Goal: Transaction & Acquisition: Purchase product/service

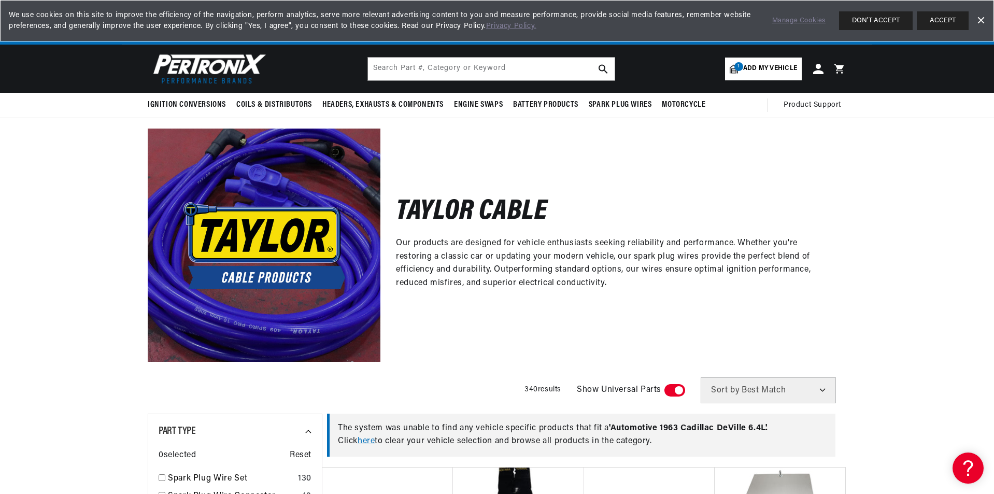
click at [762, 69] on span "Add my vehicle" at bounding box center [770, 69] width 54 height 10
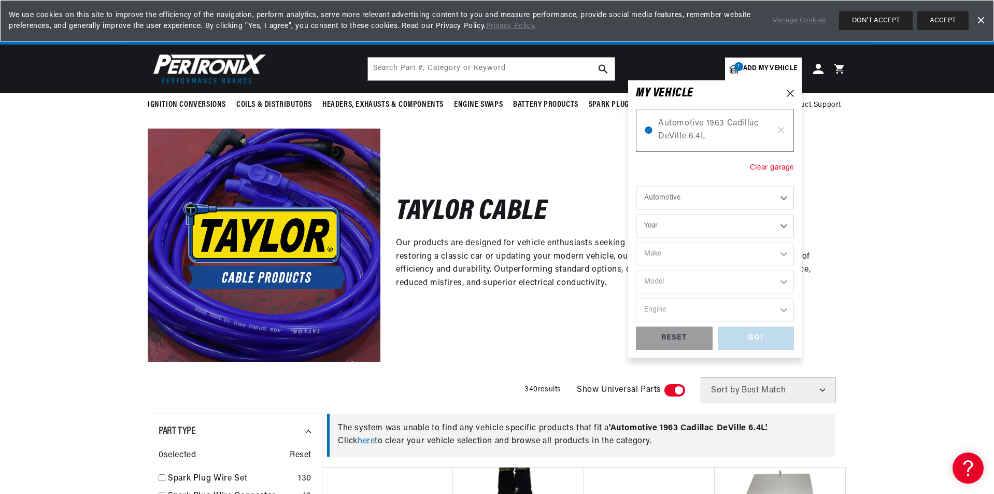
click at [764, 167] on div "Clear garage" at bounding box center [772, 167] width 44 height 11
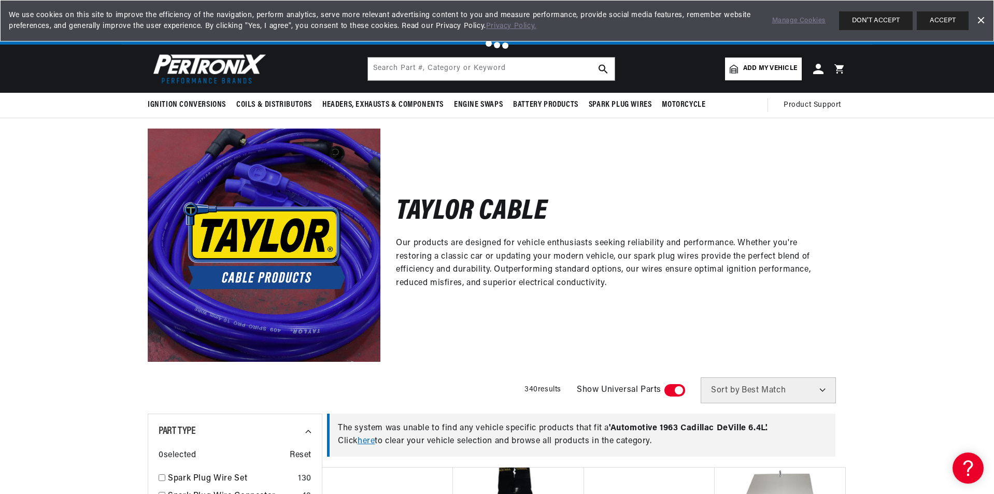
scroll to position [0, 314]
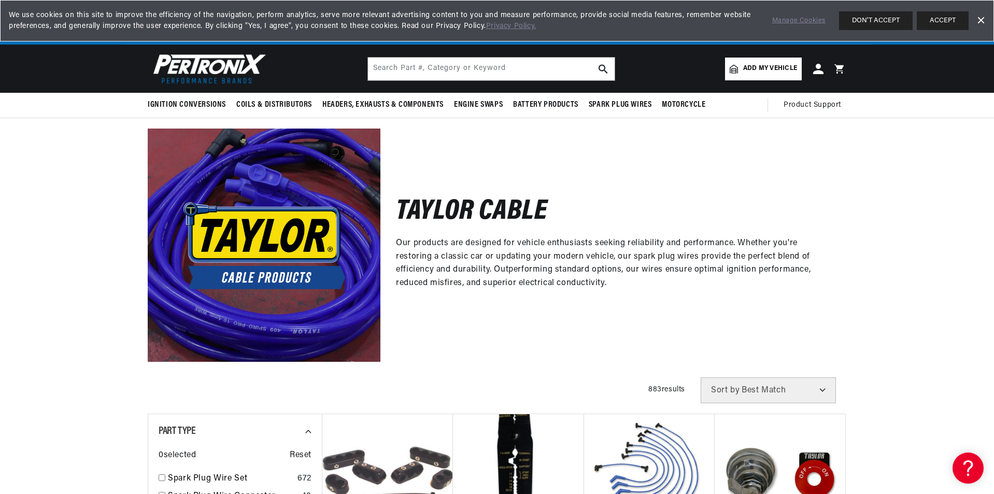
click at [760, 67] on span "Add my vehicle" at bounding box center [770, 69] width 54 height 10
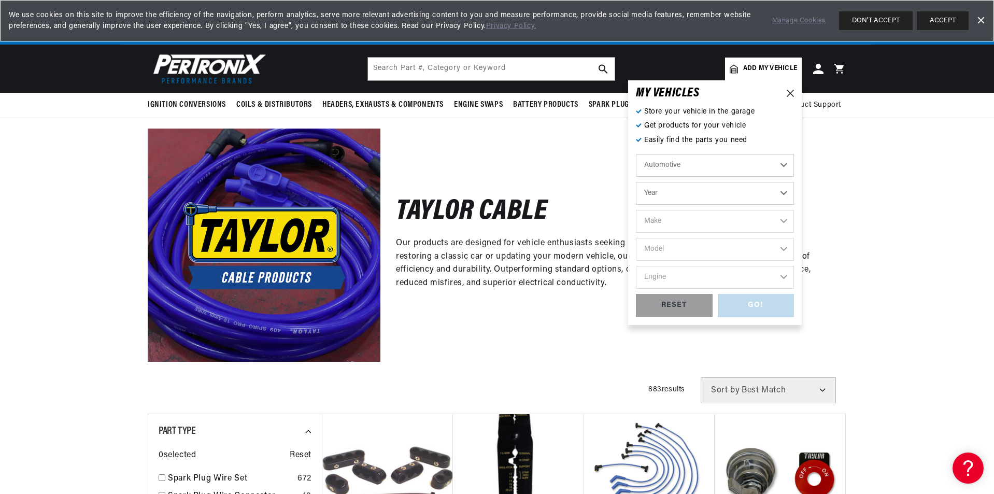
click at [759, 185] on select "Year 2026 2025 2024 2023 2022 2021 2020 2019 2018 2017 2016 2015 2014 2013 2012…" at bounding box center [715, 193] width 158 height 23
select select "2002"
click at [636, 182] on select "Year 2026 2025 2024 2023 2022 2021 2020 2019 2018 2017 2016 2015 2014 2013 2012…" at bounding box center [715, 193] width 158 height 23
select select "2002"
click at [730, 217] on select "Make Avanti Buick Cadillac Chevrolet Dodge Ford GMC Isuzu Jeep Lincoln Mercury …" at bounding box center [715, 221] width 158 height 23
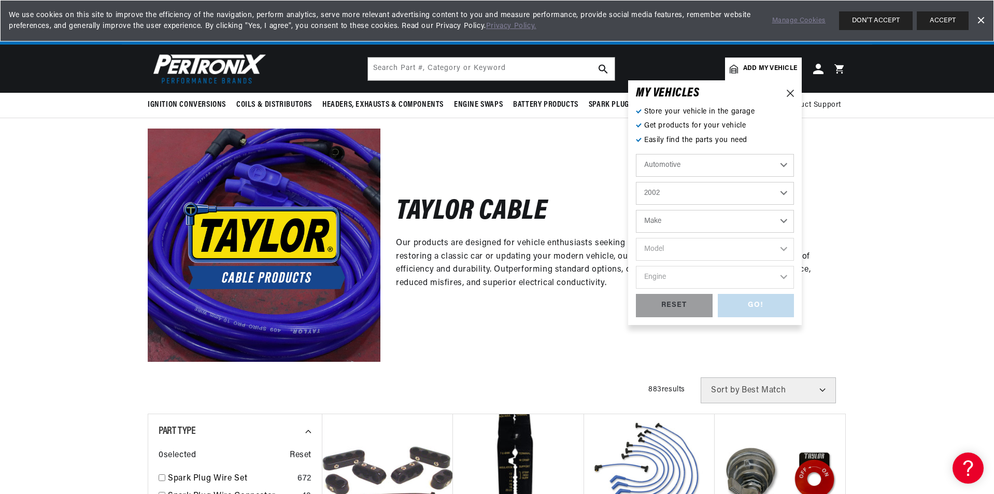
select select "Cadillac"
click at [636, 210] on select "Make Avanti Buick Cadillac Chevrolet Dodge Ford GMC Isuzu Jeep Lincoln Mercury …" at bounding box center [715, 221] width 158 height 23
select select "Cadillac"
click at [715, 251] on select "Model Escalade Escalade EXT" at bounding box center [715, 249] width 158 height 23
select select "Escalade-EXT"
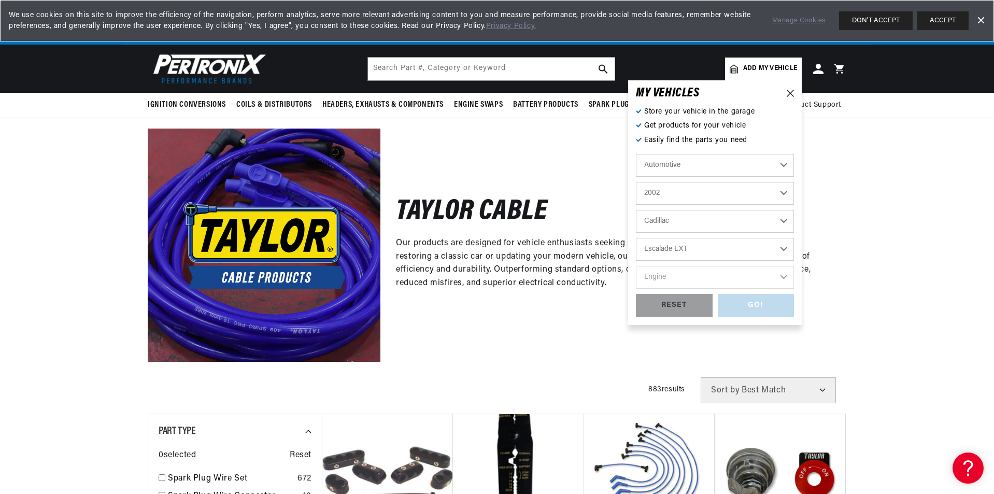
click at [636, 238] on select "Model Escalade Escalade EXT" at bounding box center [715, 249] width 158 height 23
select select "Escalade-EXT"
click at [717, 283] on select "Engine 6.0L" at bounding box center [715, 277] width 158 height 23
select select "6.0L"
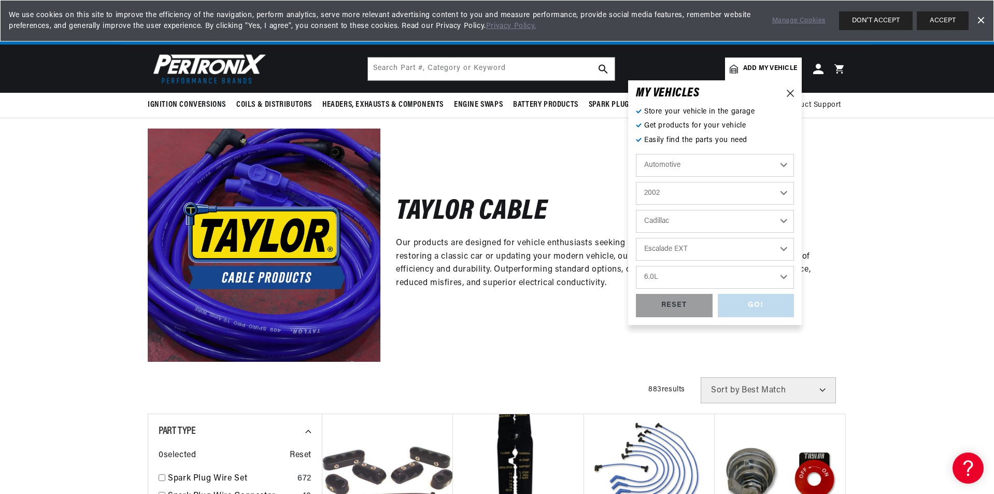
click at [636, 266] on select "Engine 6.0L" at bounding box center [715, 277] width 158 height 23
select select "6.0L"
click at [778, 305] on div "GO!" at bounding box center [756, 305] width 77 height 23
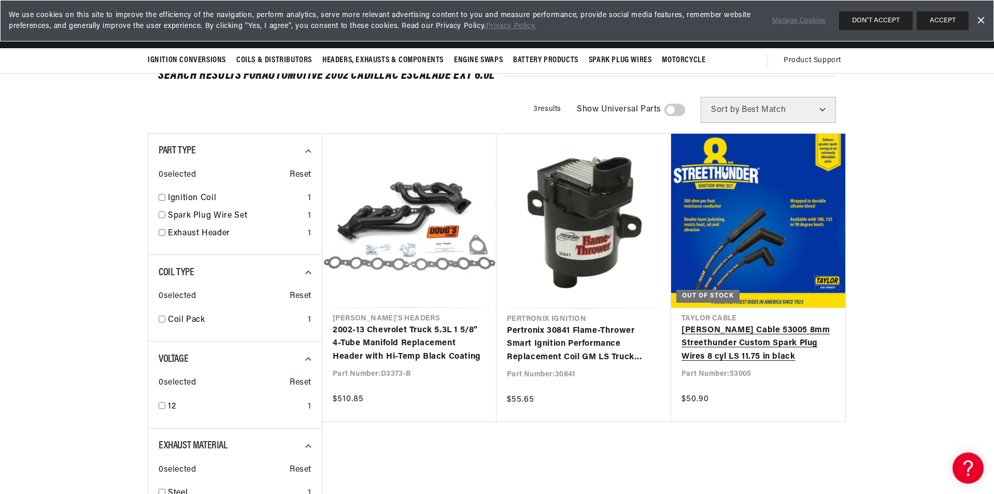
click at [743, 332] on link "[PERSON_NAME] Cable 53005 8mm Streethunder Custom Spark Plug Wires 8 cyl LS 11.…" at bounding box center [757, 344] width 153 height 40
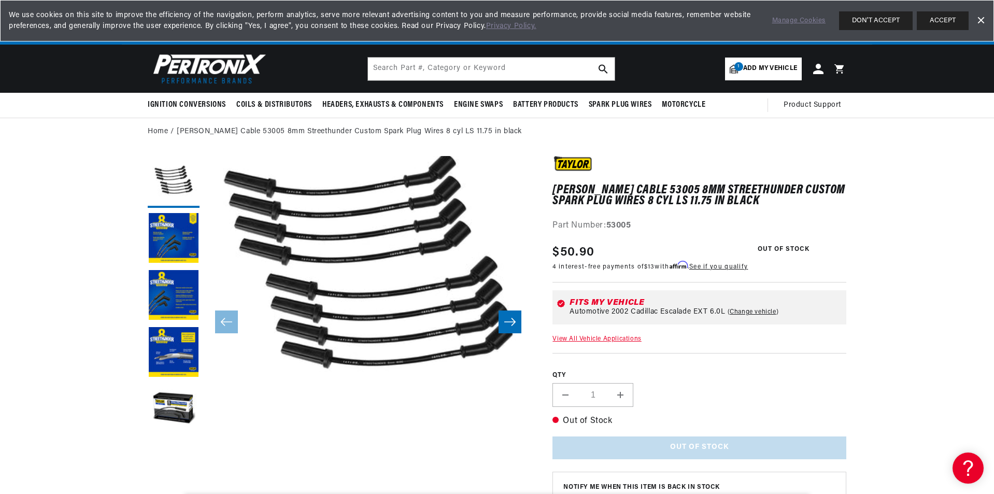
scroll to position [0, 314]
